Goal: Transaction & Acquisition: Book appointment/travel/reservation

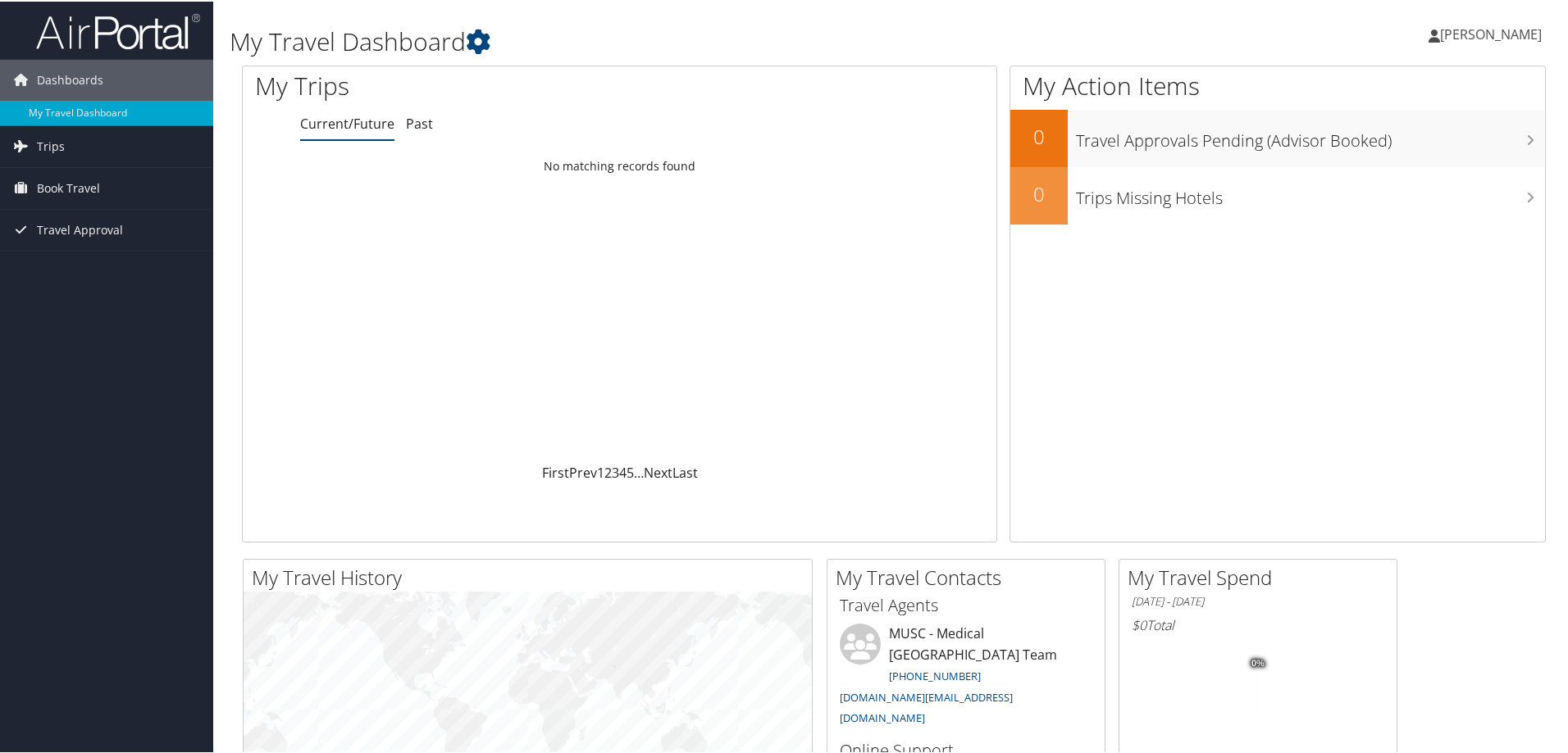
click at [1468, 32] on span "[PERSON_NAME]" at bounding box center [1491, 33] width 101 height 18
click at [620, 274] on div "Loading... No matching records found" at bounding box center [619, 305] width 753 height 311
click at [60, 144] on span "Trips" at bounding box center [51, 145] width 28 height 41
click at [62, 176] on link "Current/Future Trips" at bounding box center [107, 178] width 213 height 25
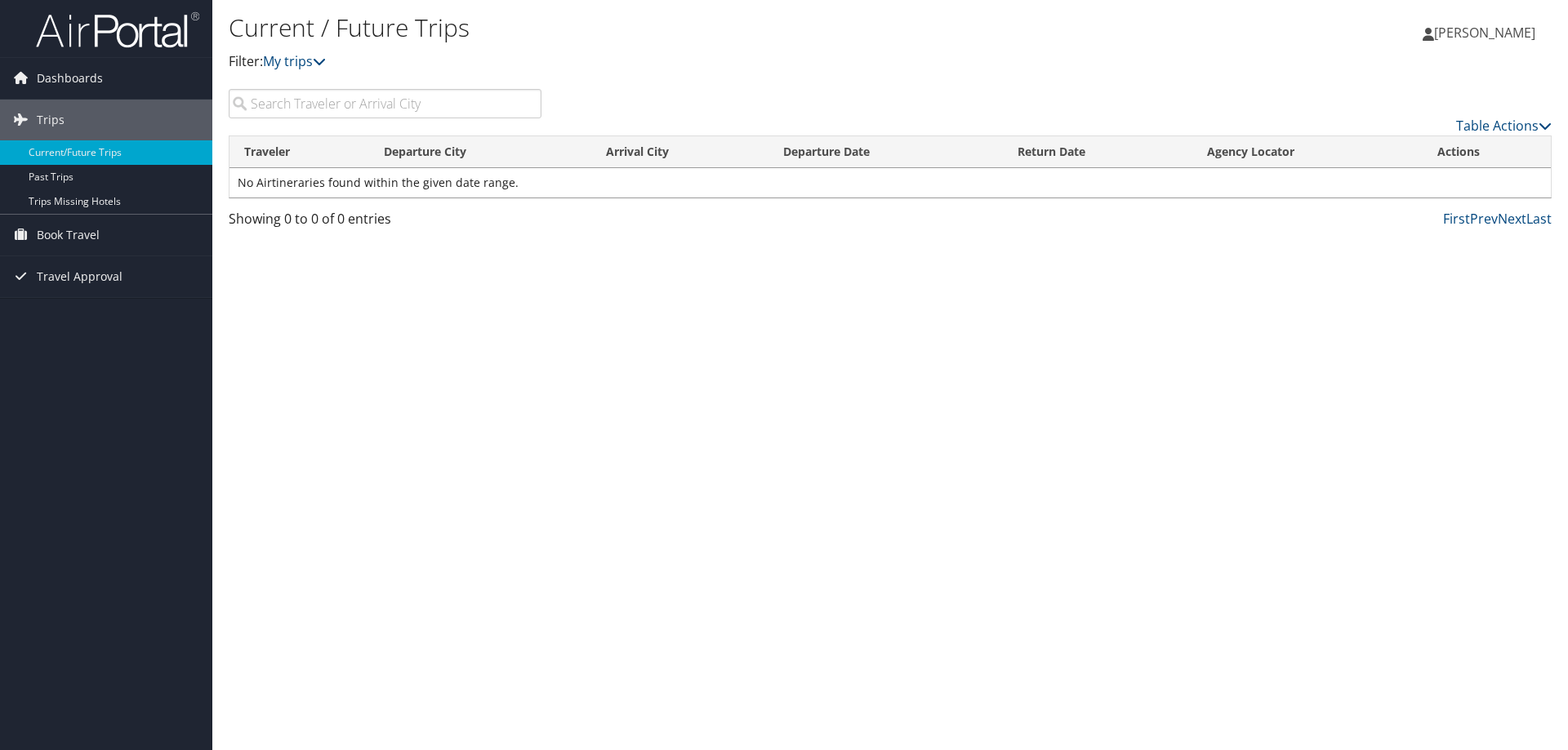
click at [1434, 32] on icon at bounding box center [1428, 33] width 11 height 13
click at [80, 235] on span "Book Travel" at bounding box center [68, 235] width 63 height 41
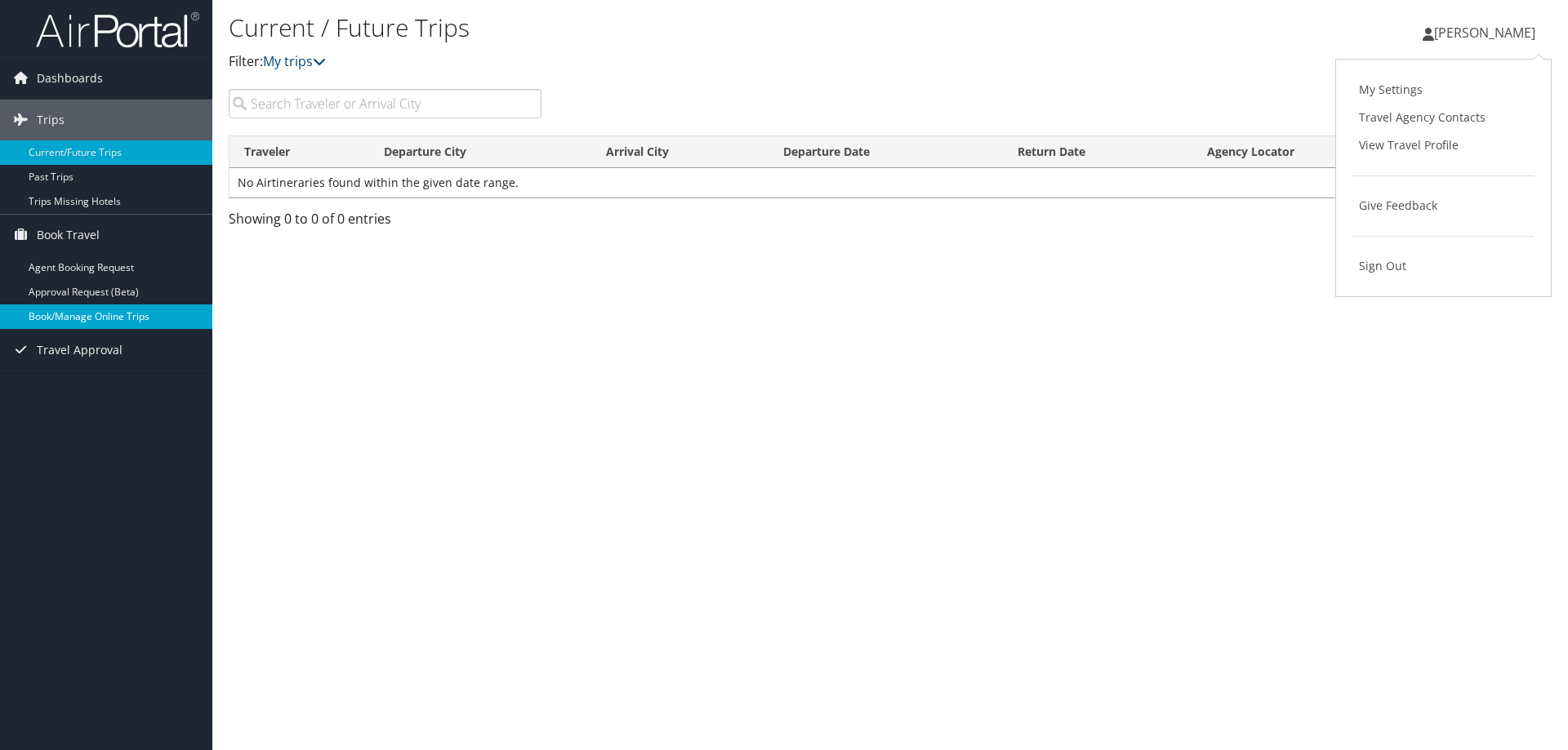
click at [73, 322] on link "Book/Manage Online Trips" at bounding box center [106, 317] width 212 height 25
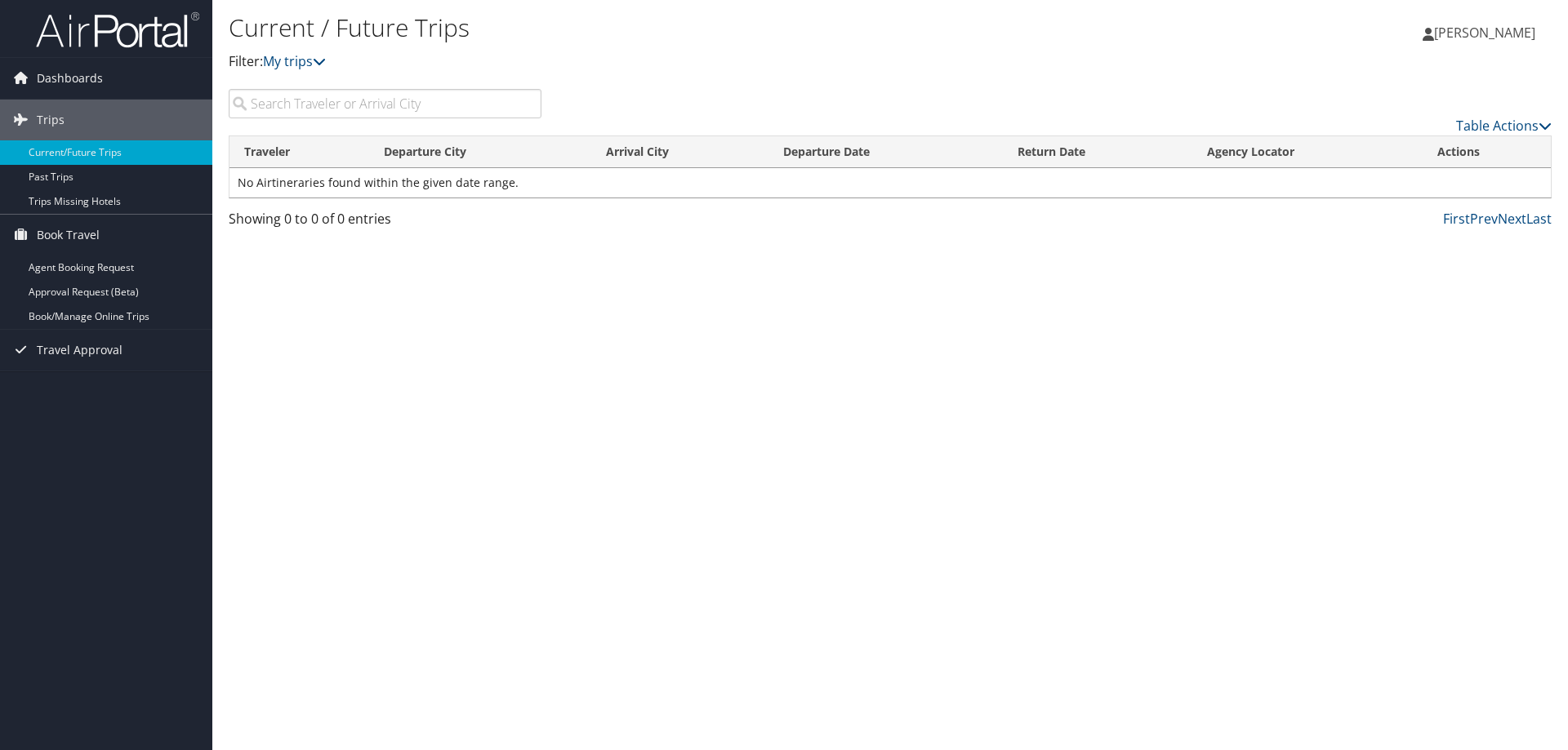
click at [1477, 35] on span "[PERSON_NAME]" at bounding box center [1484, 33] width 101 height 18
click at [1392, 266] on link "Sign Out" at bounding box center [1443, 266] width 182 height 27
